Goal: Transaction & Acquisition: Purchase product/service

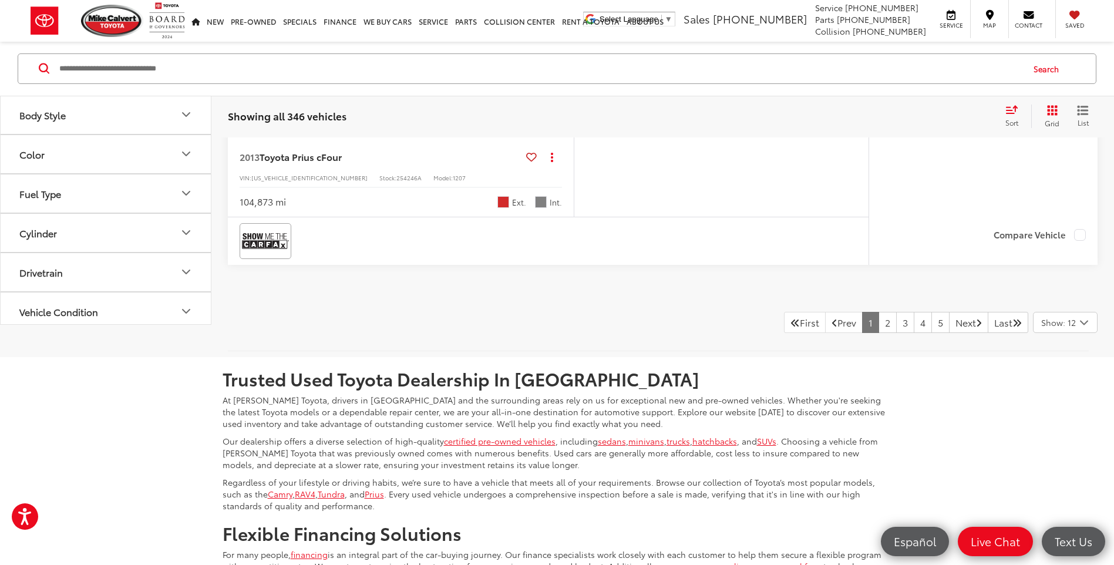
scroll to position [5015, 0]
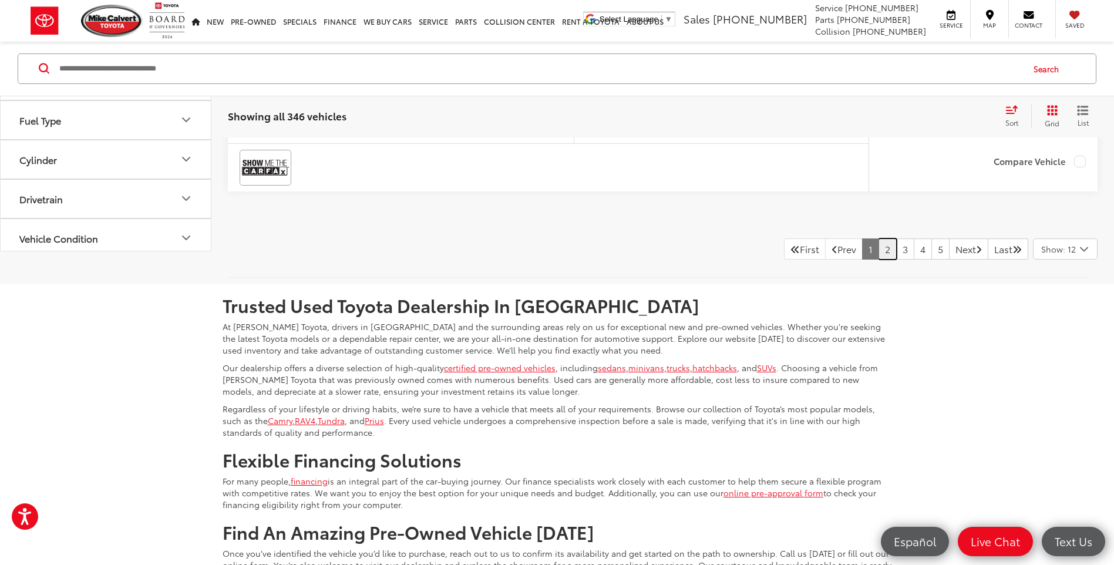
drag, startPoint x: 869, startPoint y: 298, endPoint x: 865, endPoint y: 279, distance: 19.2
click at [878, 259] on link "2" at bounding box center [887, 248] width 18 height 21
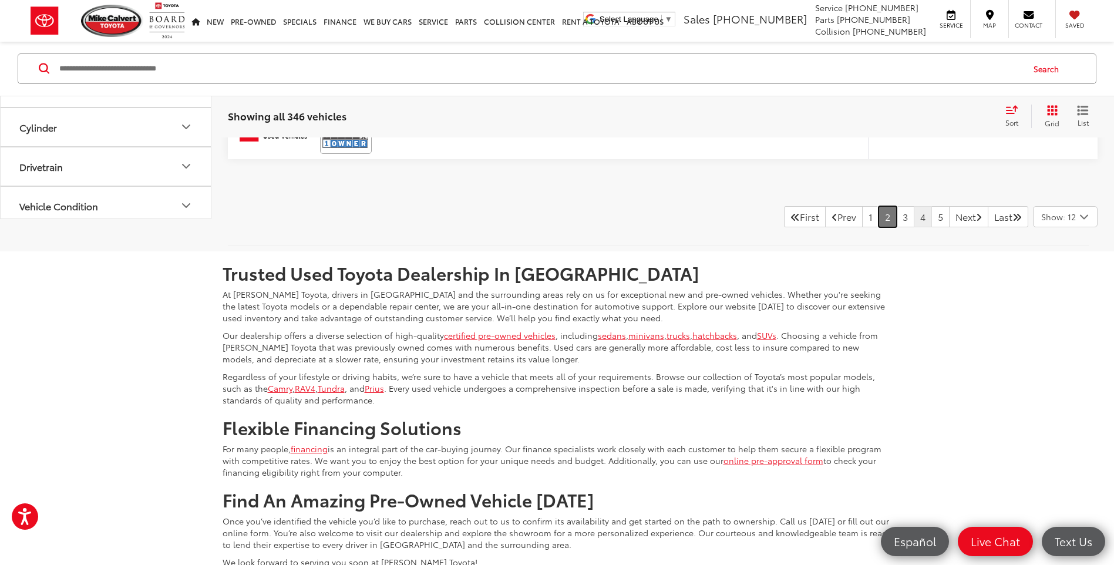
scroll to position [5001, 0]
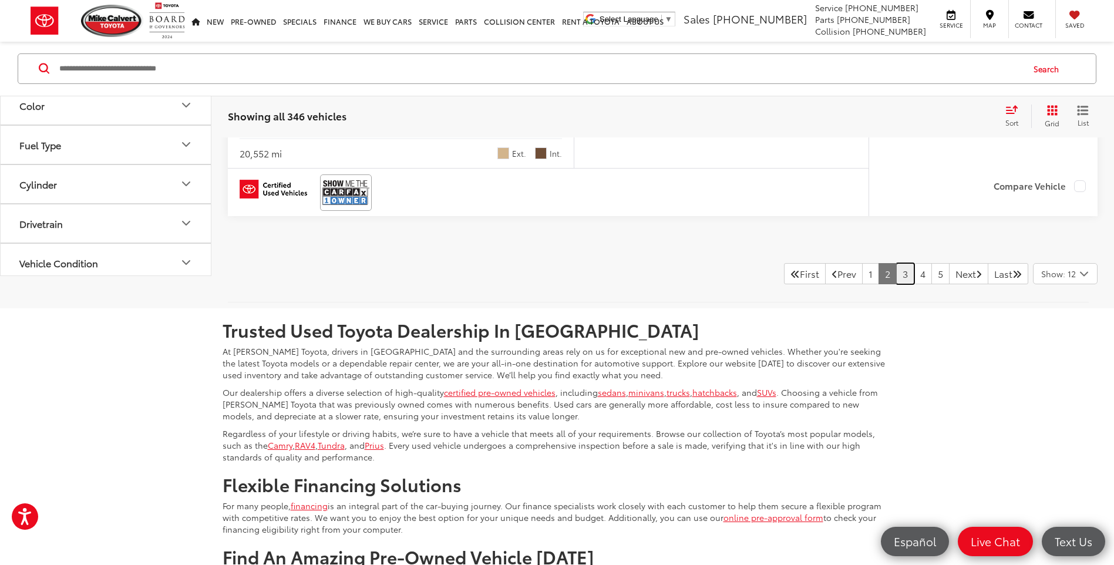
drag, startPoint x: 893, startPoint y: 310, endPoint x: 686, endPoint y: 262, distance: 212.0
click at [896, 284] on link "3" at bounding box center [905, 273] width 18 height 21
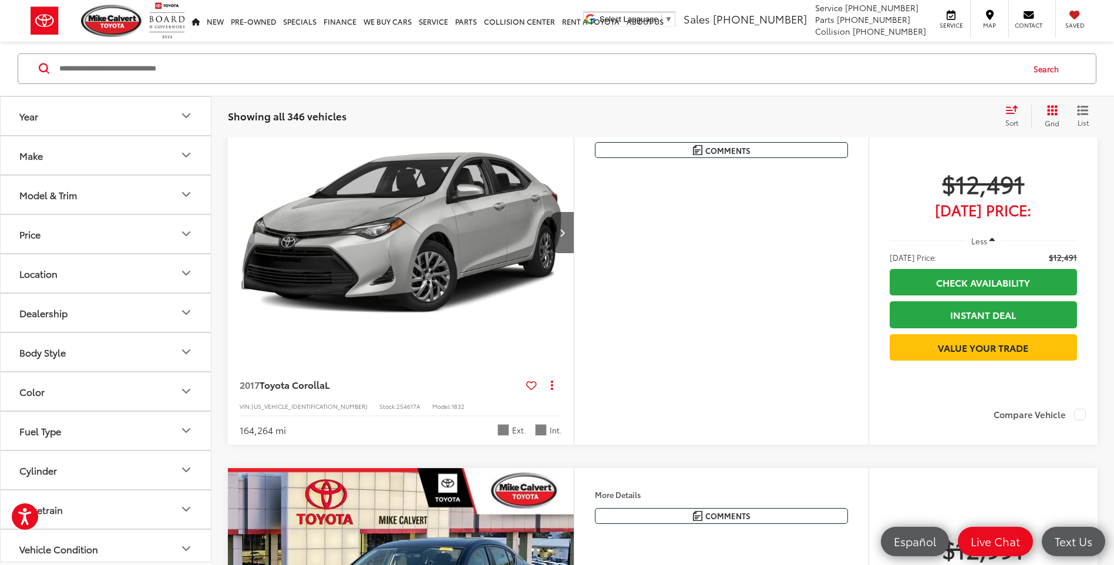
scroll to position [1303, 0]
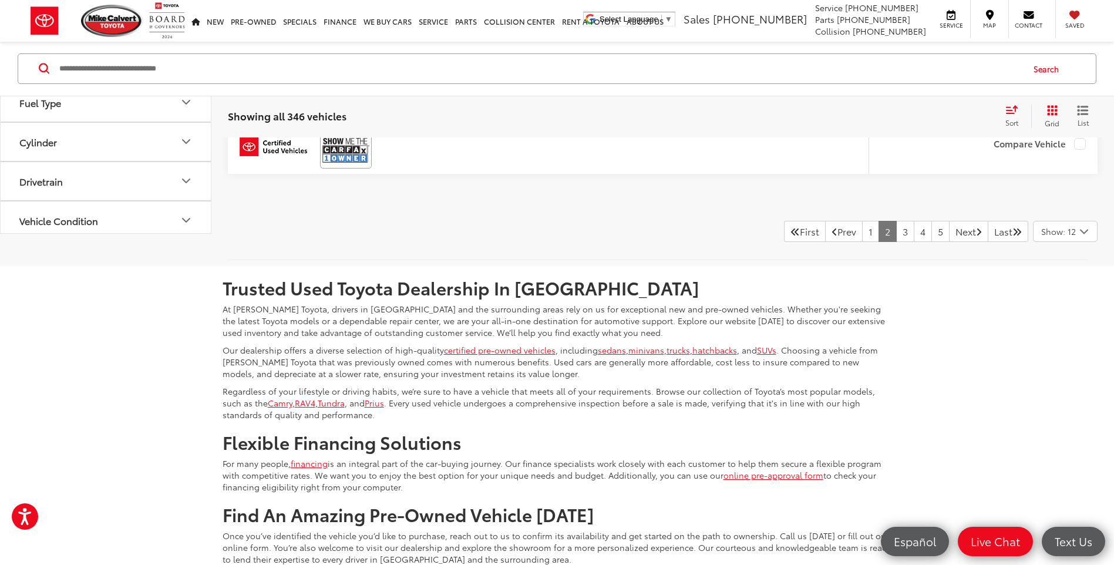
scroll to position [4989, 0]
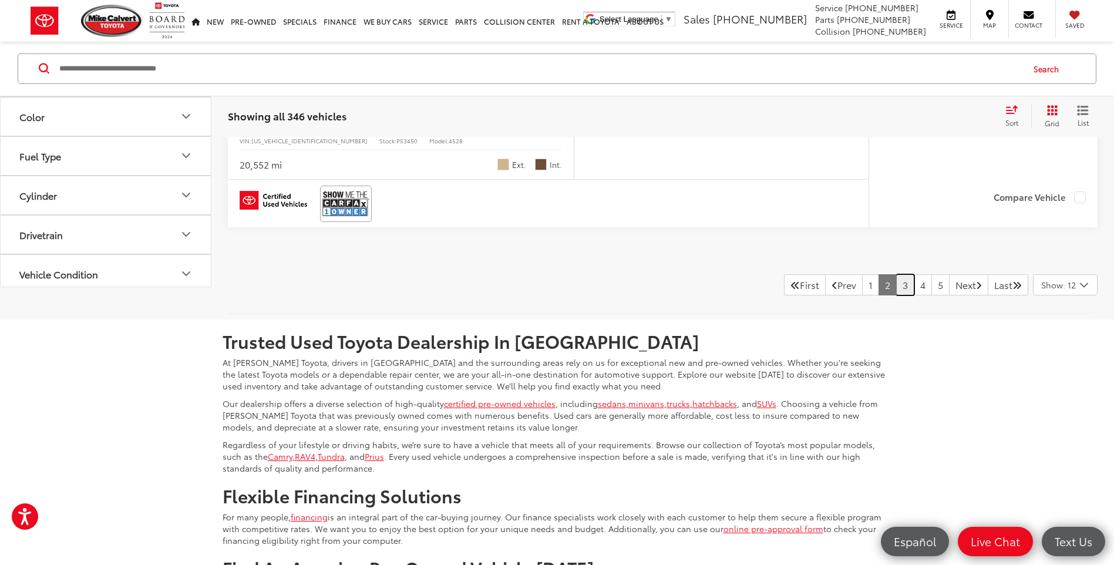
drag, startPoint x: 890, startPoint y: 323, endPoint x: 653, endPoint y: 324, distance: 237.1
click at [896, 295] on link "3" at bounding box center [905, 284] width 18 height 21
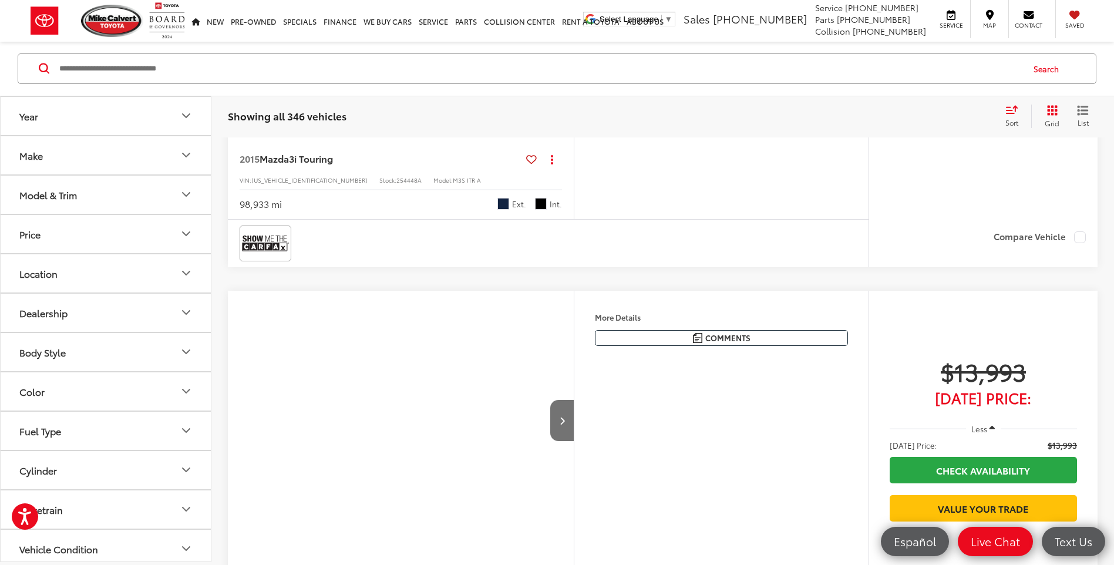
scroll to position [187, 0]
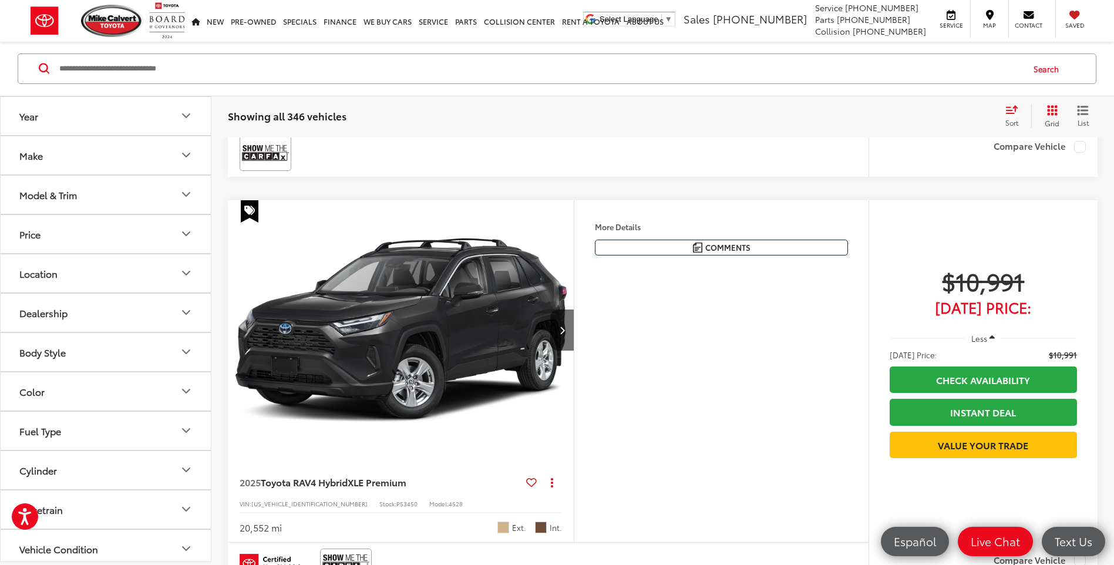
scroll to position [4274, 0]
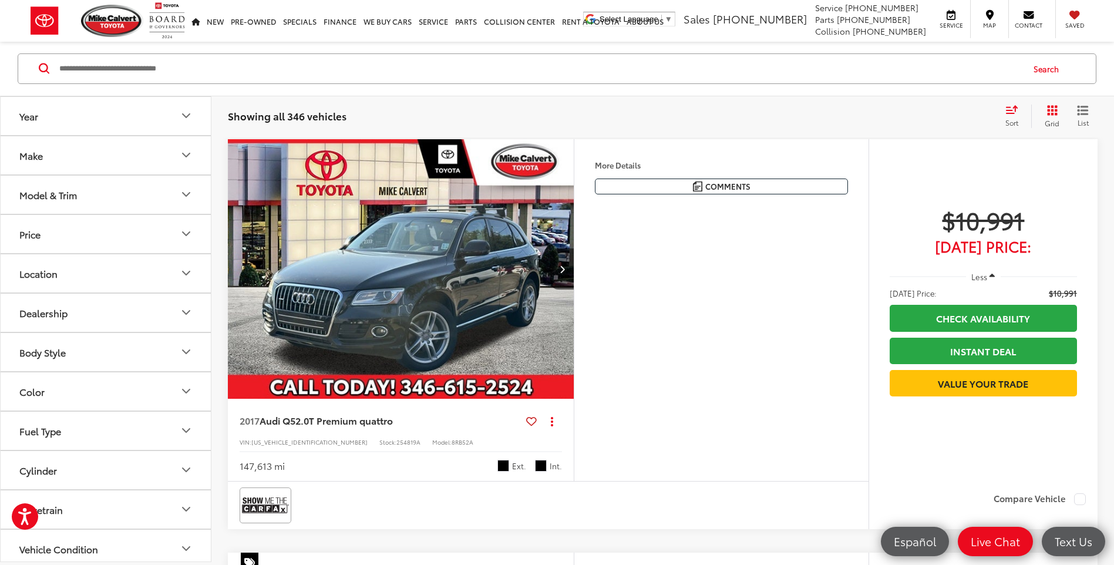
drag, startPoint x: 516, startPoint y: 291, endPoint x: 513, endPoint y: 285, distance: 6.0
click at [516, 291] on img "2017 Audi Q5 2.0T Premium quattro 0" at bounding box center [401, 269] width 348 height 261
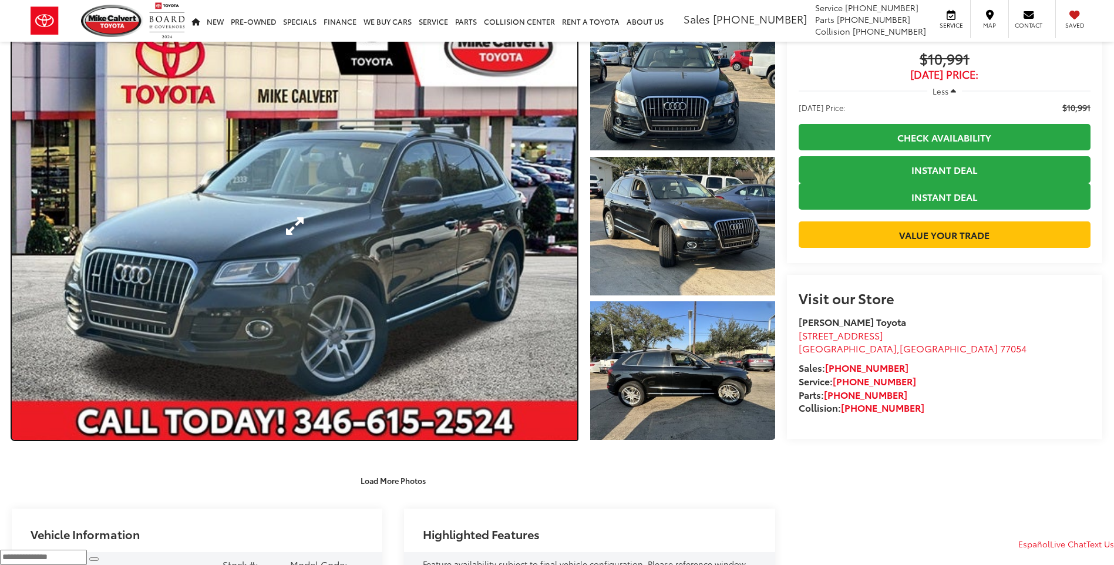
click at [424, 257] on link "Expand Photo 0" at bounding box center [294, 226] width 565 height 428
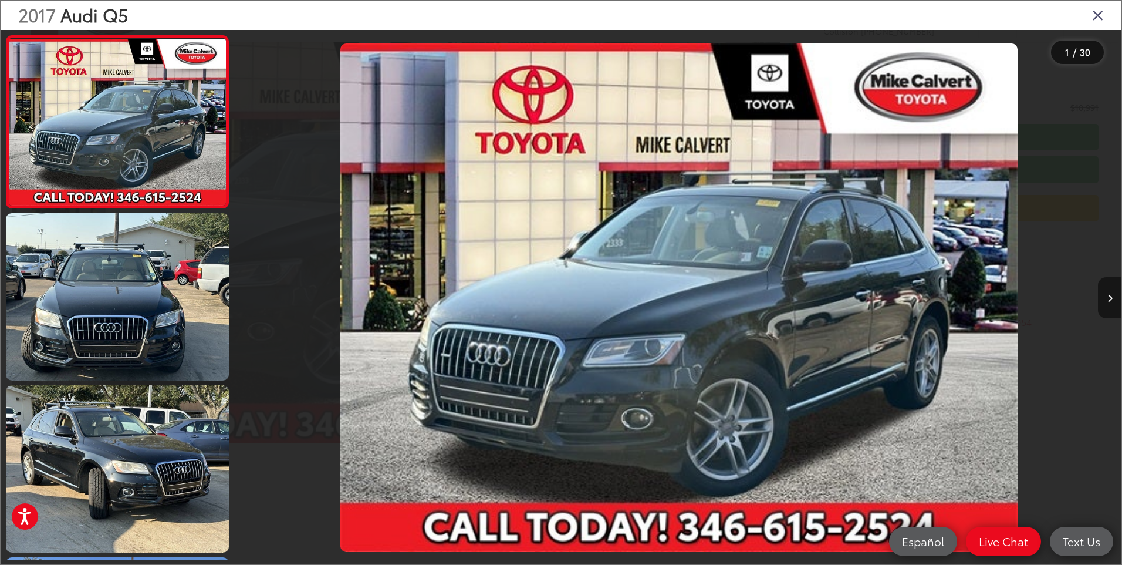
click at [1106, 299] on button "Next image" at bounding box center [1109, 297] width 23 height 41
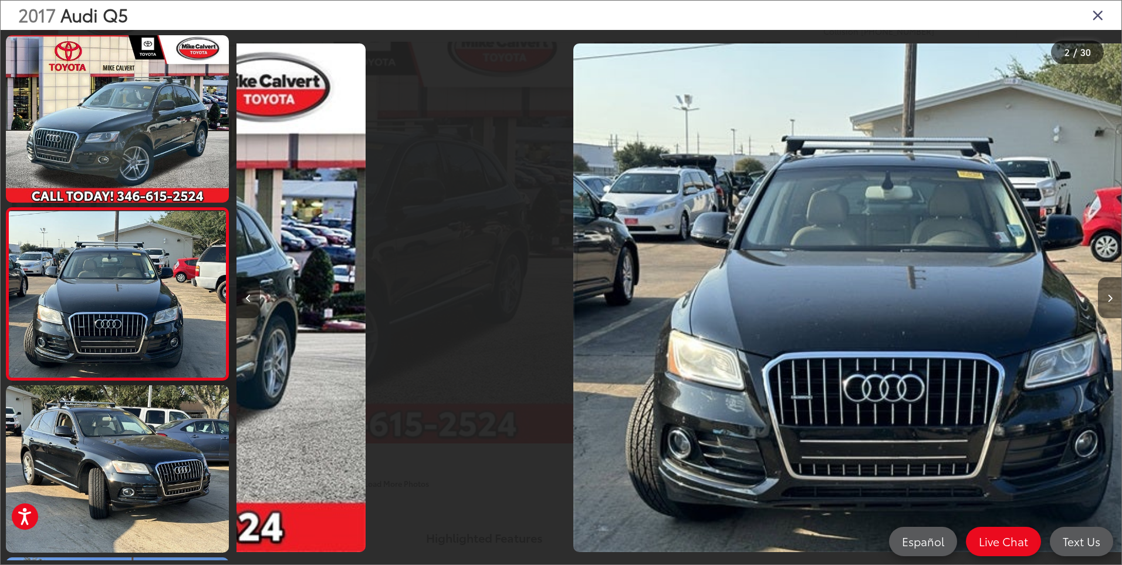
scroll to position [31, 0]
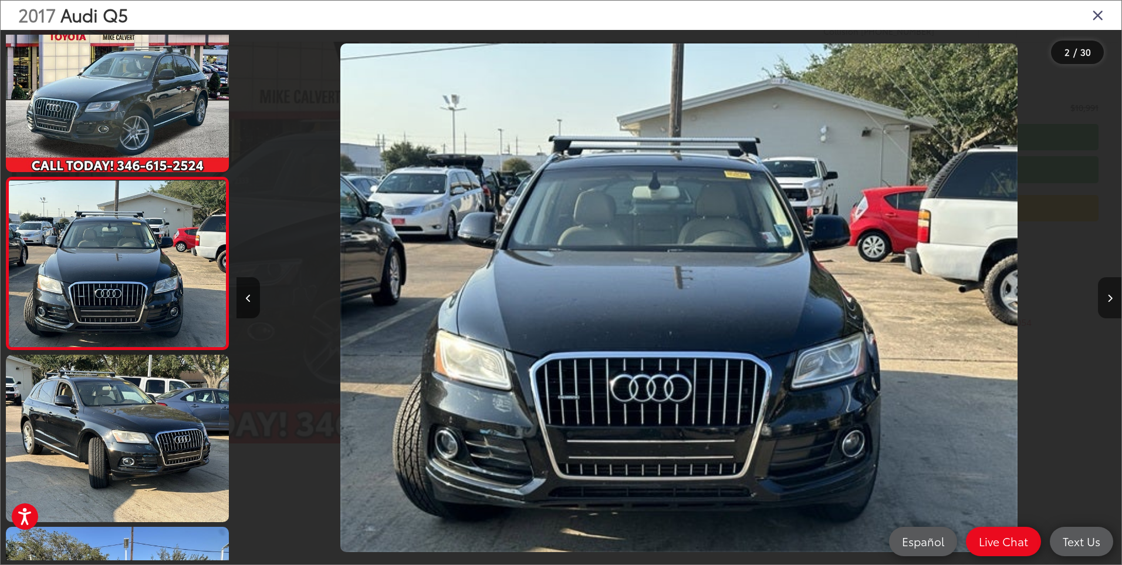
click at [1106, 299] on button "Next image" at bounding box center [1109, 297] width 23 height 41
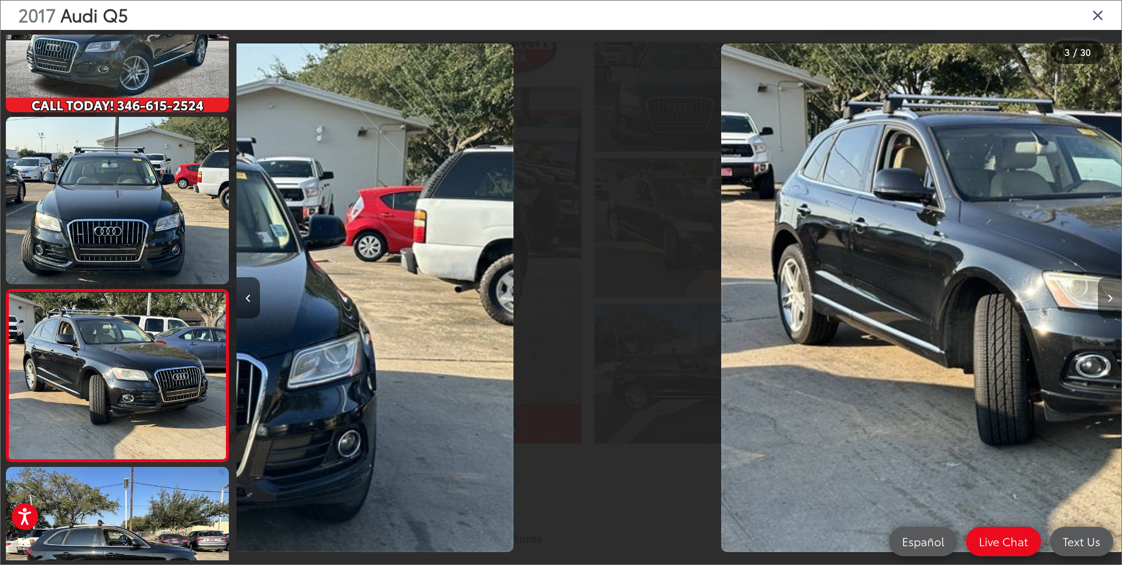
scroll to position [203, 0]
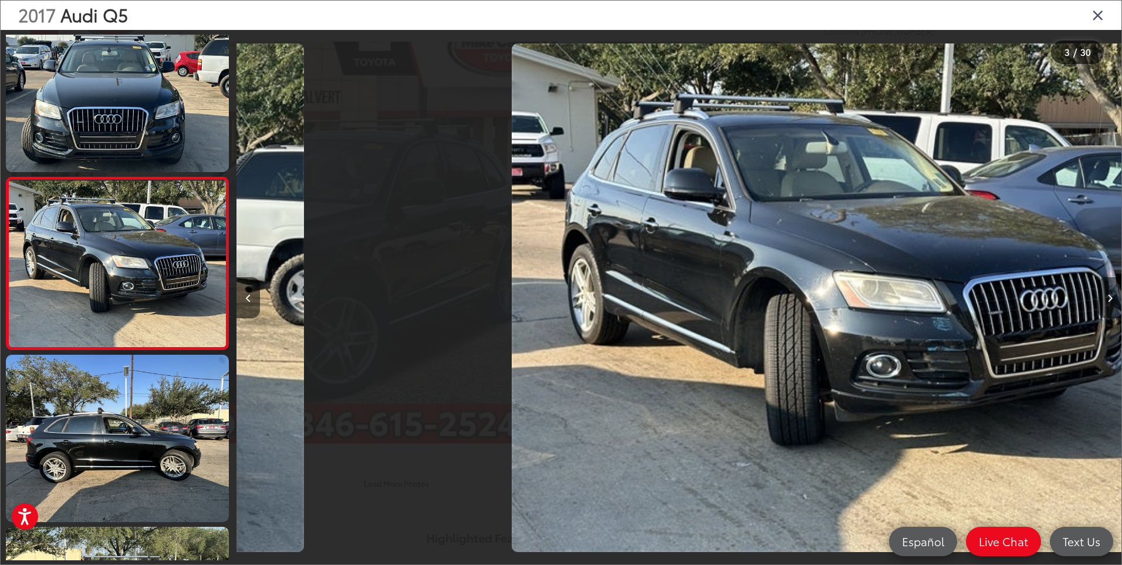
click at [1106, 299] on button "Next image" at bounding box center [1109, 297] width 23 height 41
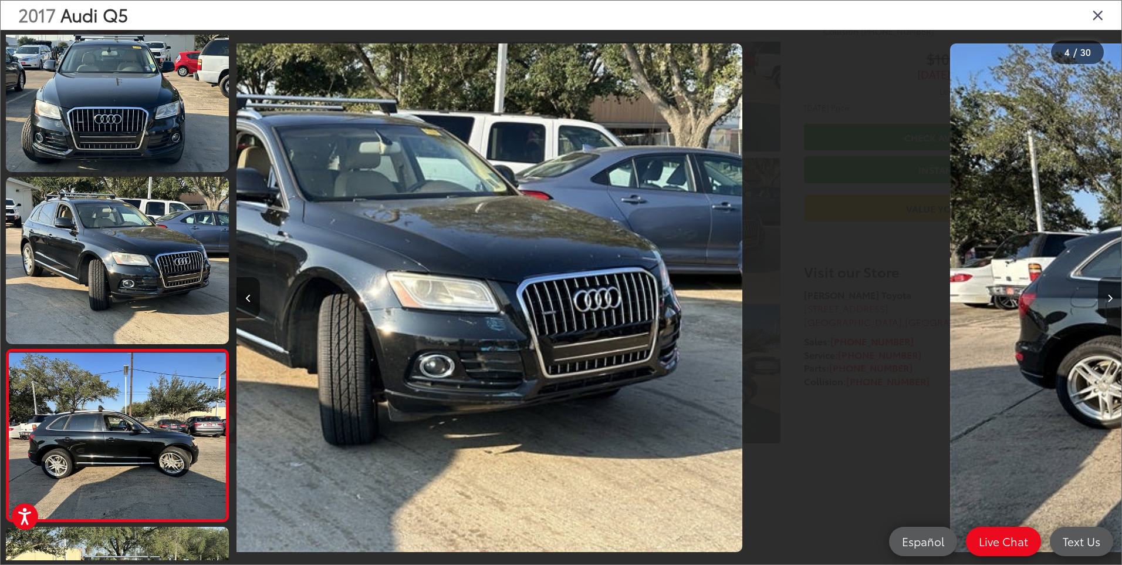
scroll to position [375, 0]
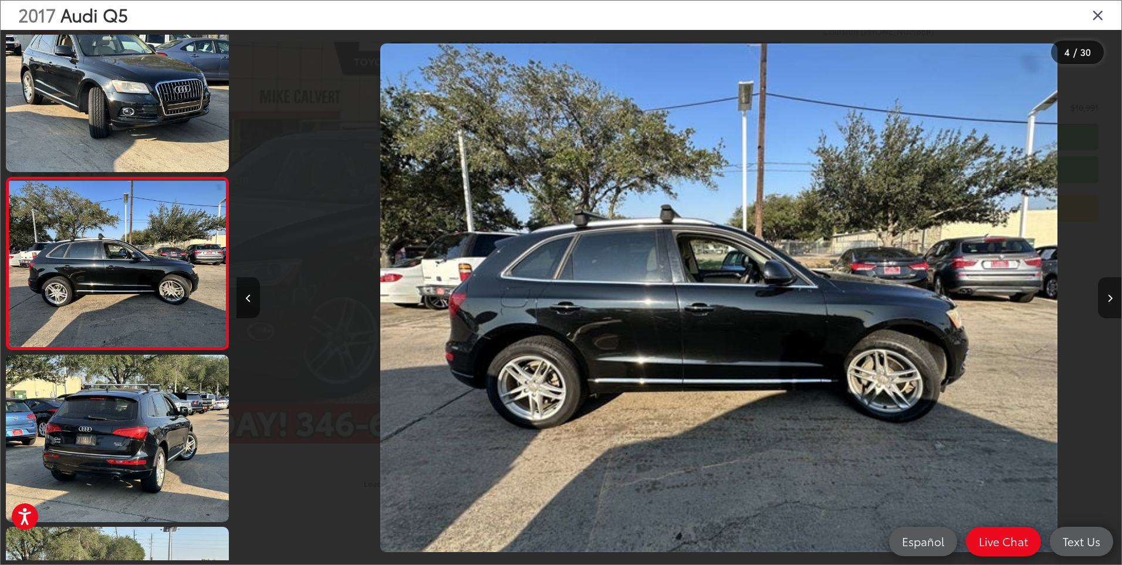
click at [1106, 299] on button "Next image" at bounding box center [1109, 297] width 23 height 41
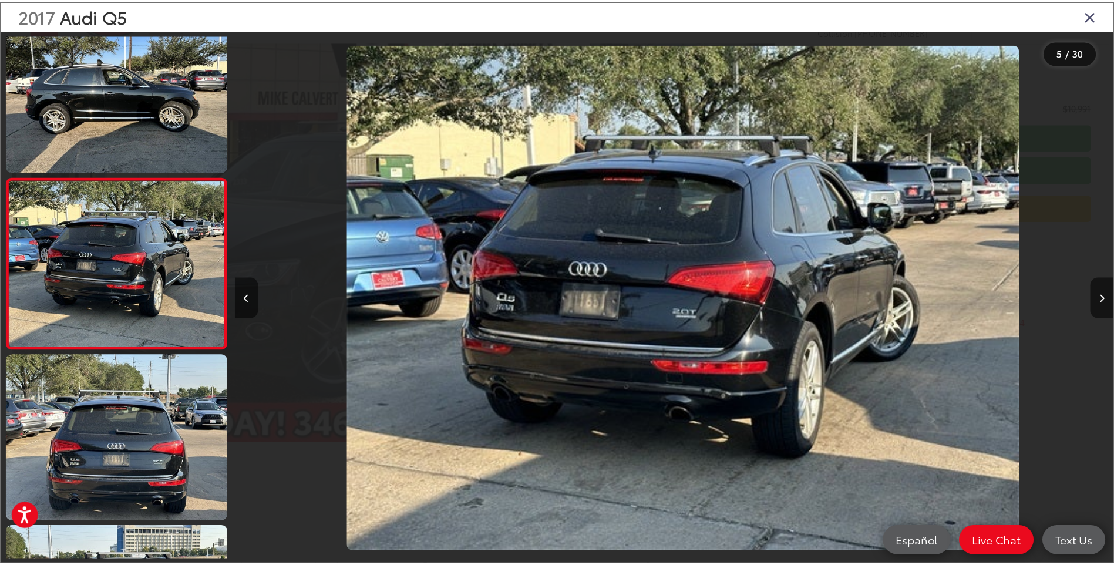
scroll to position [0, 3541]
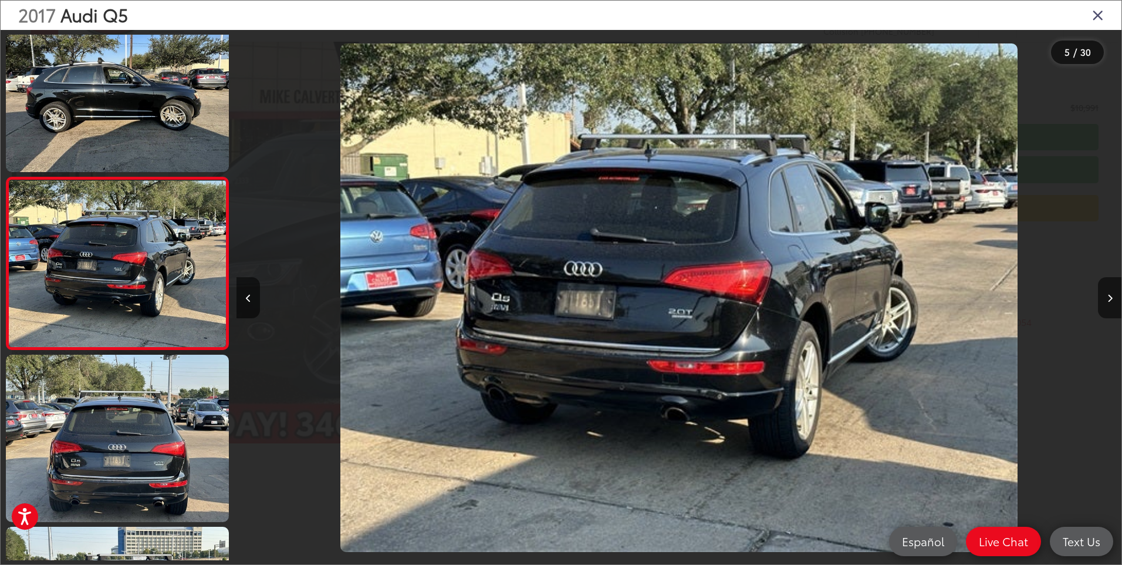
click at [1102, 16] on icon "Close gallery" at bounding box center [1098, 14] width 12 height 15
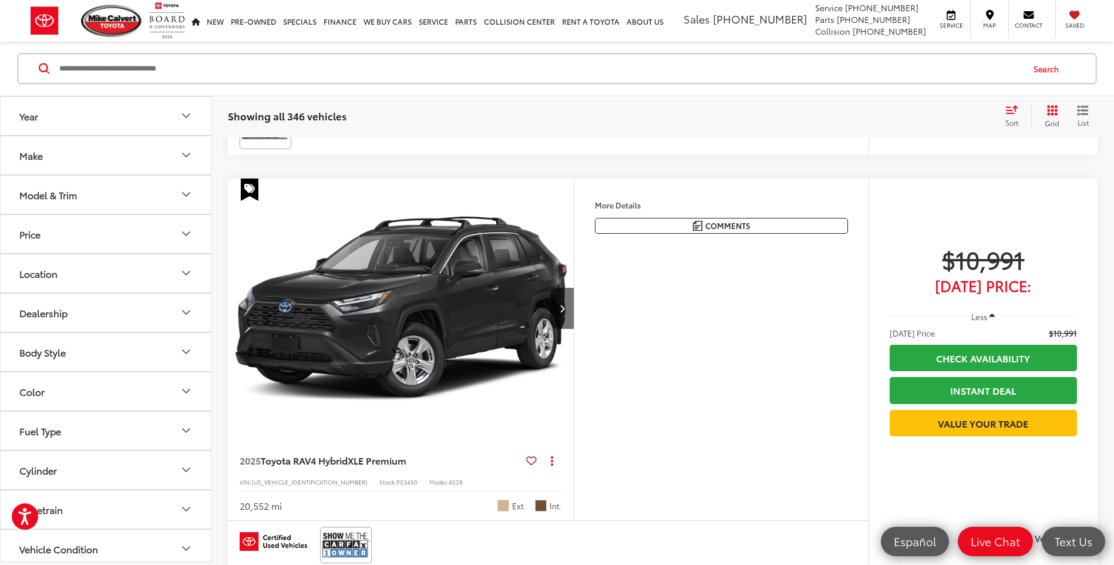
scroll to position [4883, 0]
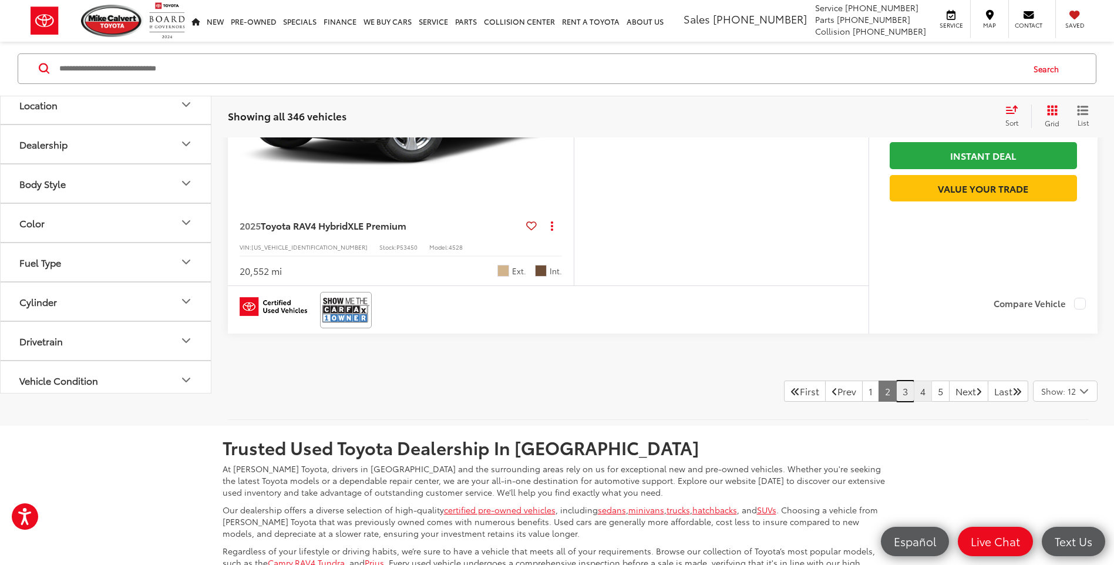
drag, startPoint x: 888, startPoint y: 429, endPoint x: 903, endPoint y: 425, distance: 15.7
click at [896, 402] on link "3" at bounding box center [905, 390] width 18 height 21
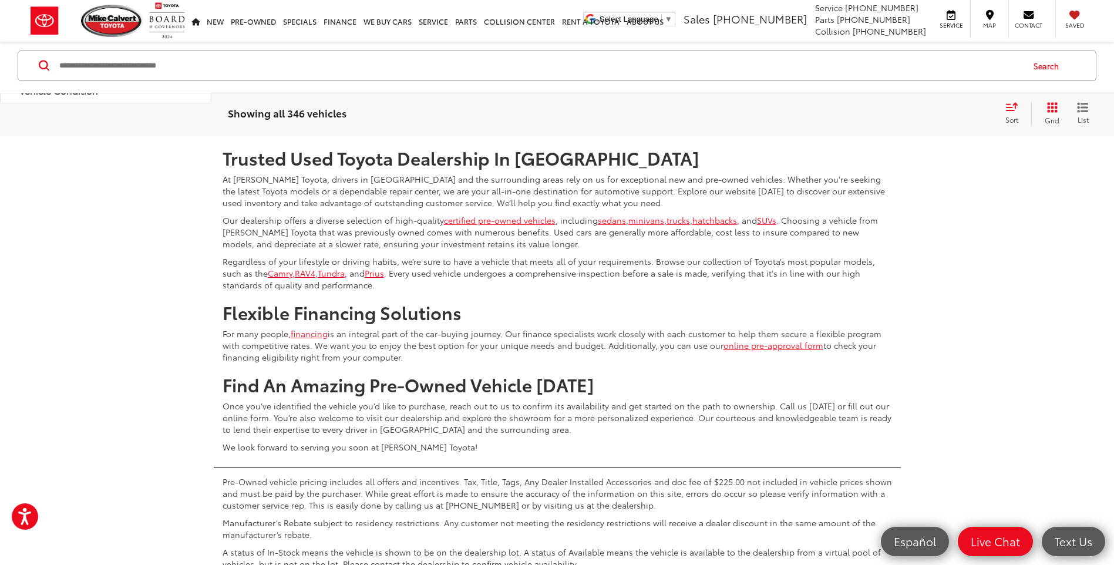
scroll to position [5001, 0]
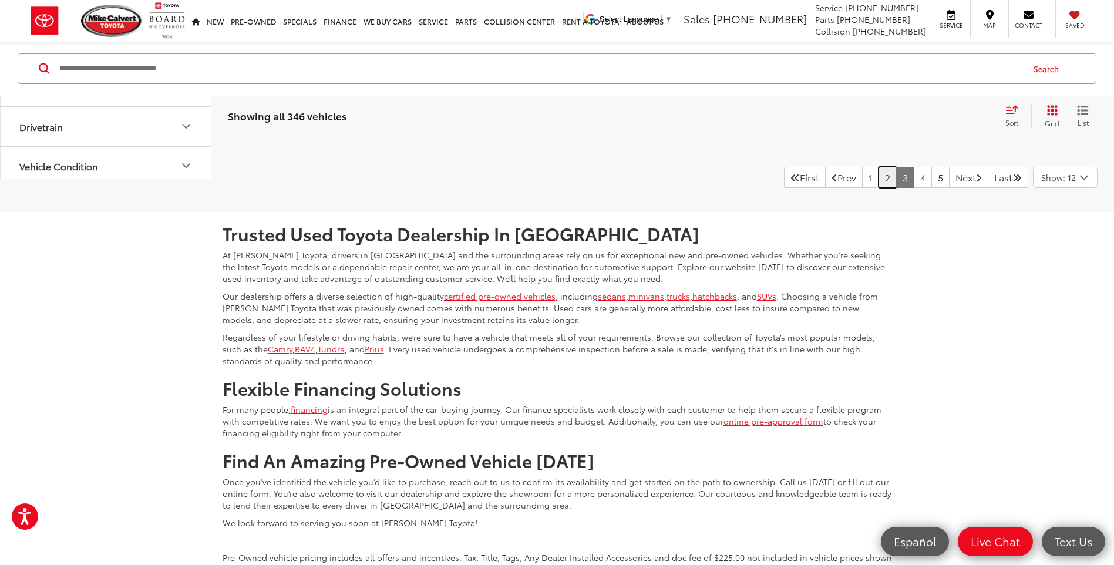
click at [878, 188] on link "2" at bounding box center [887, 177] width 18 height 21
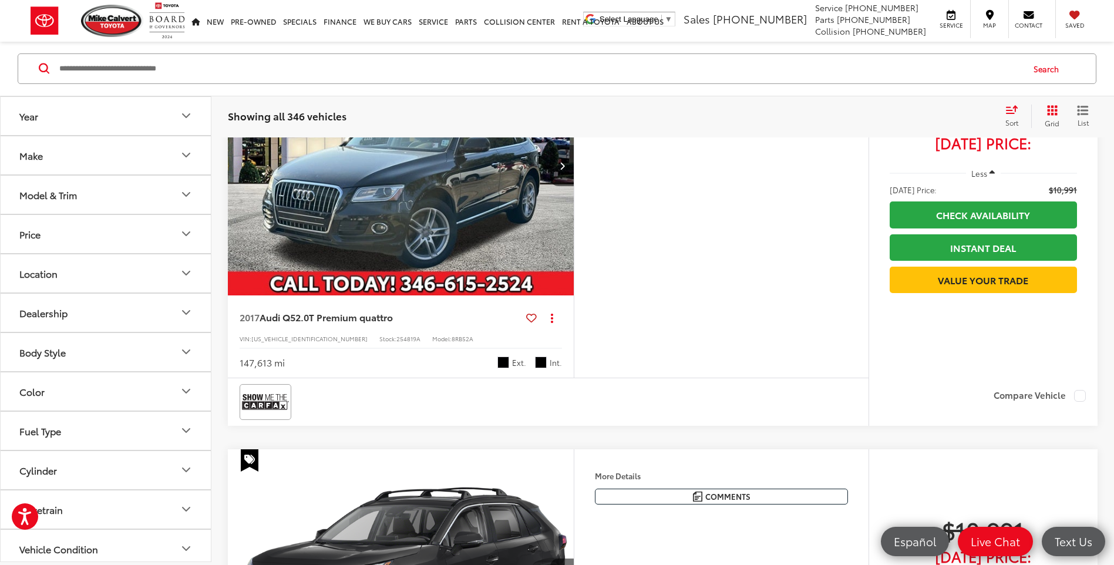
scroll to position [4323, 0]
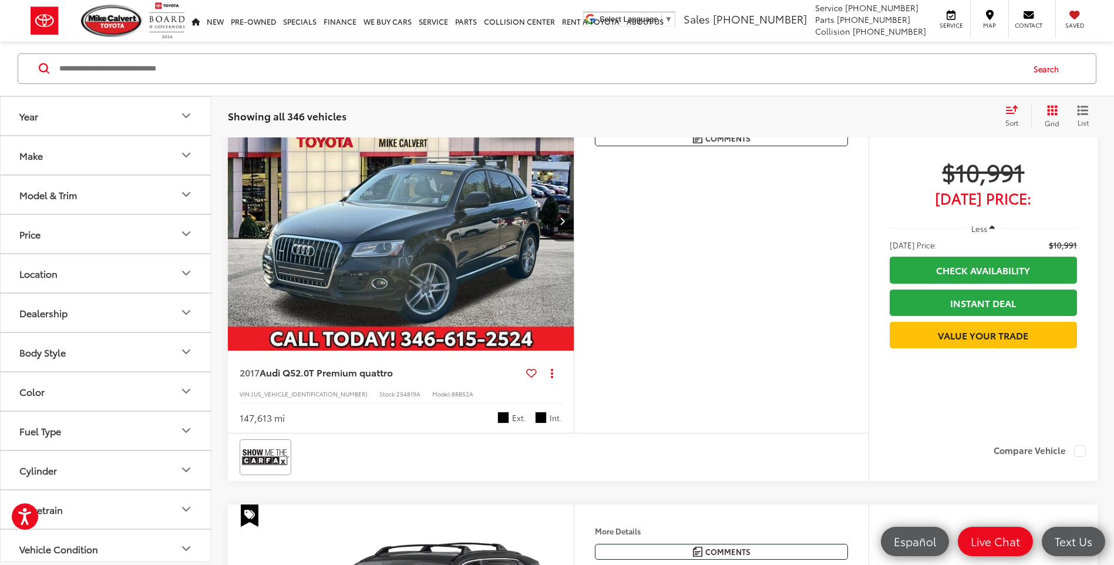
drag, startPoint x: 451, startPoint y: 256, endPoint x: 659, endPoint y: 254, distance: 207.8
click at [451, 256] on img "2017 Audi Q5 2.0T Premium quattro 0" at bounding box center [401, 221] width 348 height 261
